Goal: Find specific page/section: Find specific page/section

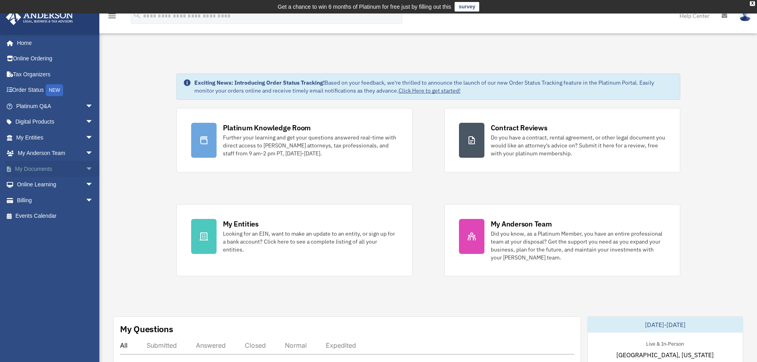
click at [85, 170] on span "arrow_drop_down" at bounding box center [93, 169] width 16 height 16
click at [33, 183] on link "Box" at bounding box center [58, 185] width 94 height 16
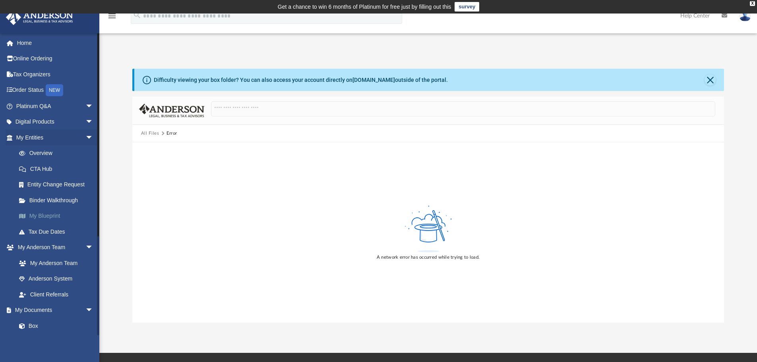
click at [63, 215] on link "My Blueprint" at bounding box center [58, 216] width 94 height 16
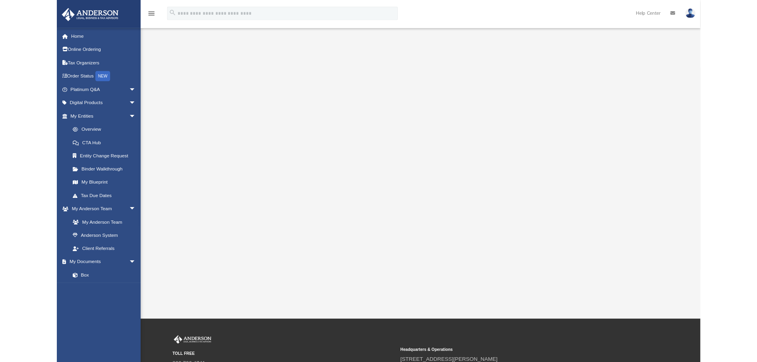
scroll to position [40, 0]
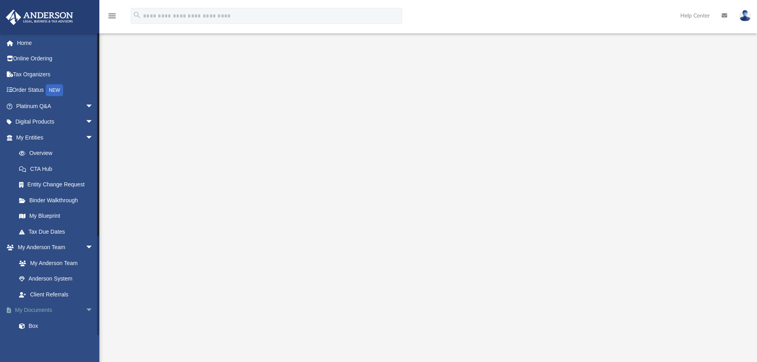
click at [39, 314] on link "My Documents arrow_drop_down" at bounding box center [56, 311] width 100 height 16
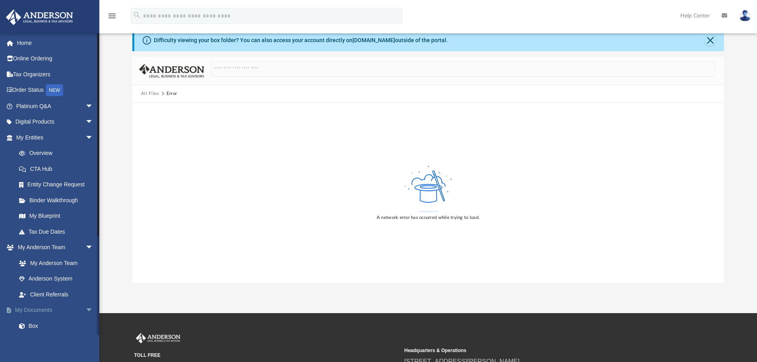
click at [58, 313] on link "My Documents arrow_drop_down" at bounding box center [56, 311] width 100 height 16
click at [36, 325] on link "Box" at bounding box center [58, 326] width 94 height 16
click at [85, 312] on span "arrow_drop_down" at bounding box center [93, 311] width 16 height 16
click at [85, 312] on span "arrow_drop_up" at bounding box center [93, 311] width 16 height 16
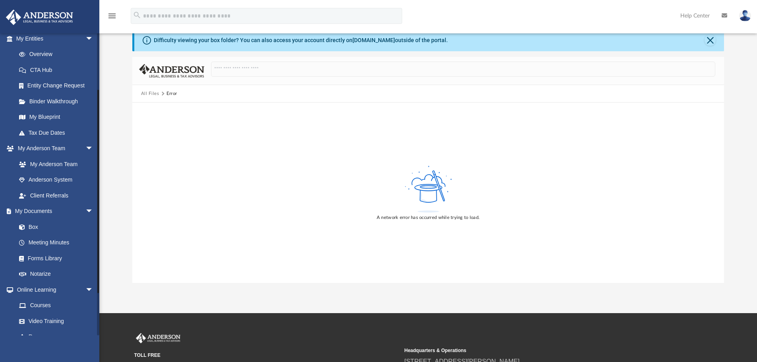
scroll to position [119, 0]
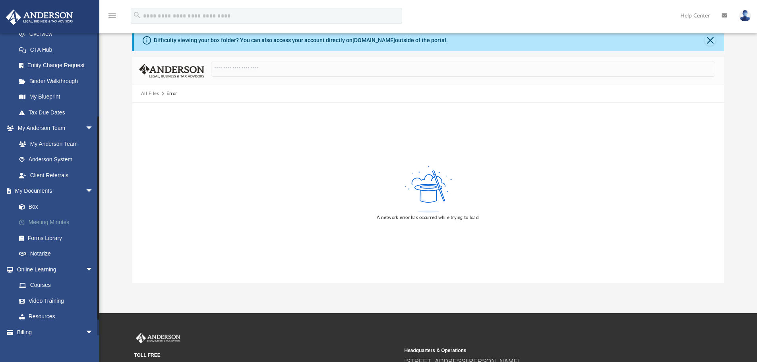
click at [52, 221] on link "Meeting Minutes" at bounding box center [58, 223] width 94 height 16
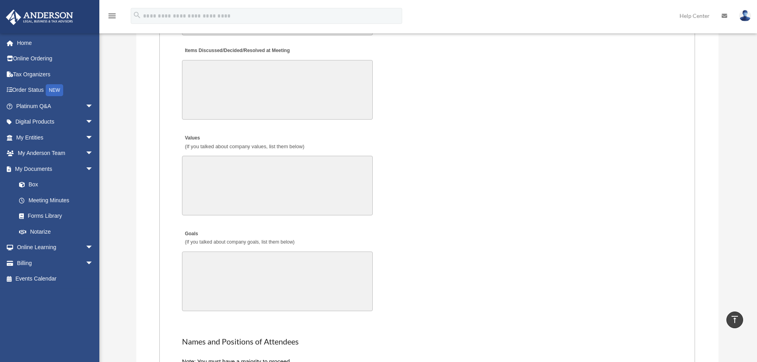
scroll to position [1392, 0]
